Goal: Find specific page/section: Find specific page/section

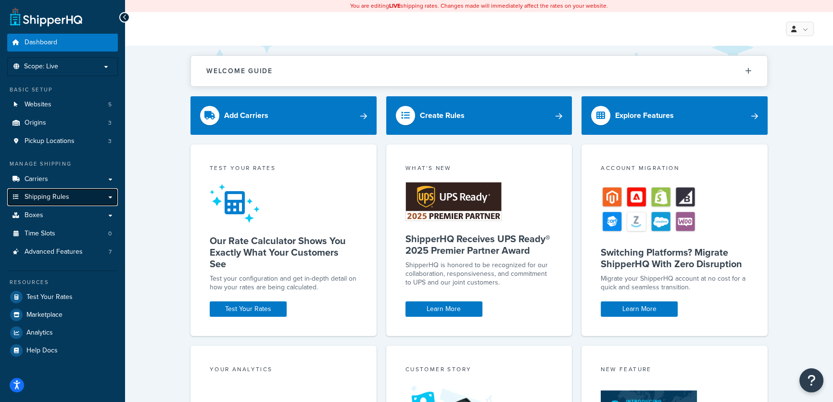
click at [37, 196] on span "Shipping Rules" at bounding box center [47, 197] width 45 height 8
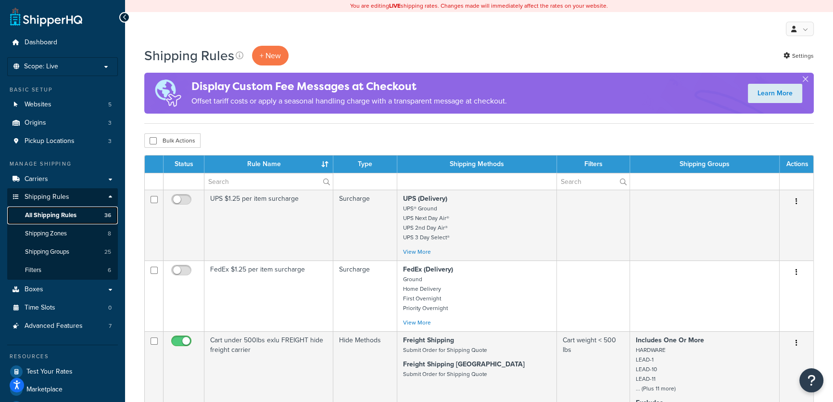
click at [52, 216] on span "All Shipping Rules" at bounding box center [50, 215] width 51 height 8
